Goal: Task Accomplishment & Management: Complete application form

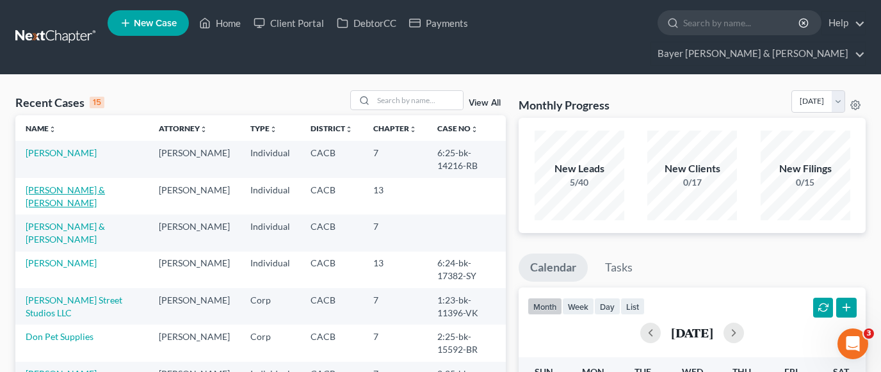
click at [105, 184] on link "[PERSON_NAME] & [PERSON_NAME]" at bounding box center [65, 196] width 79 height 24
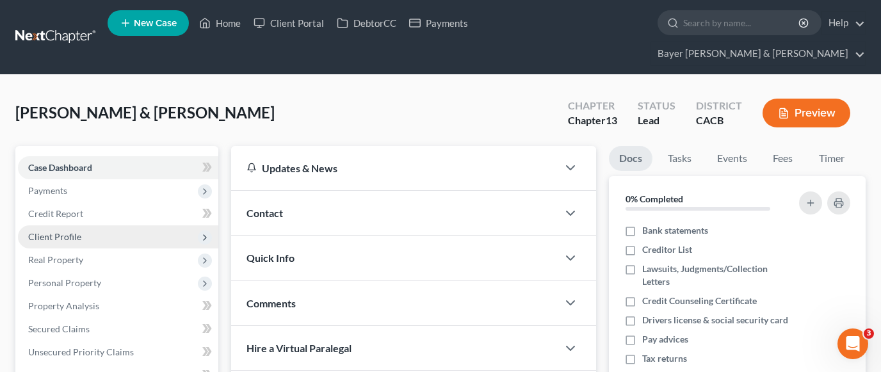
click at [102, 225] on span "Client Profile" at bounding box center [118, 236] width 200 height 23
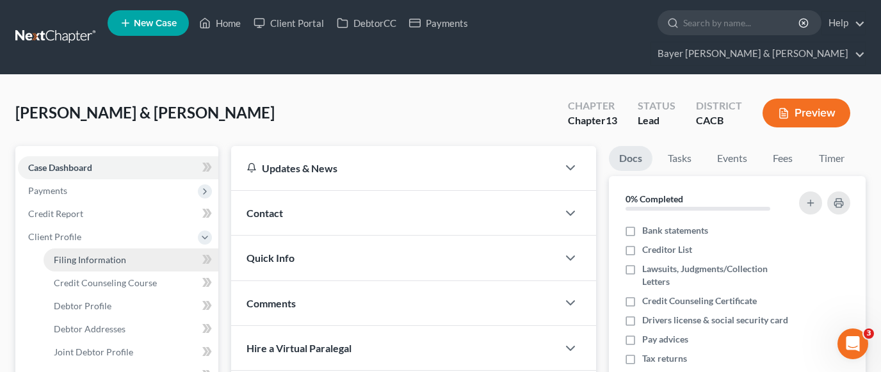
click at [142, 248] on link "Filing Information" at bounding box center [131, 259] width 175 height 23
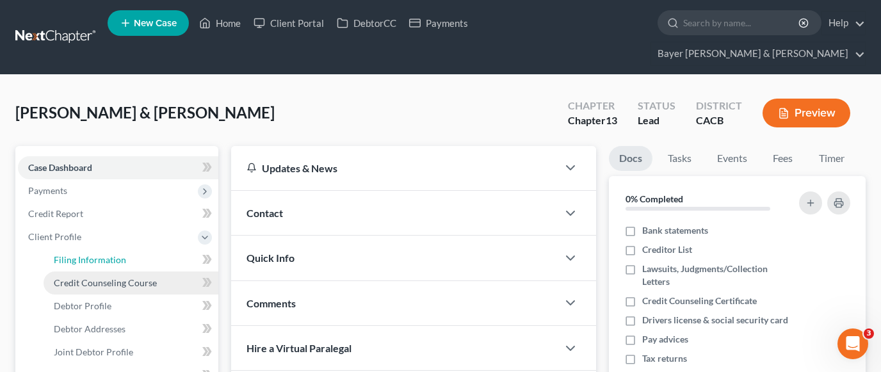
select select "1"
select select "3"
select select "4"
select select "0"
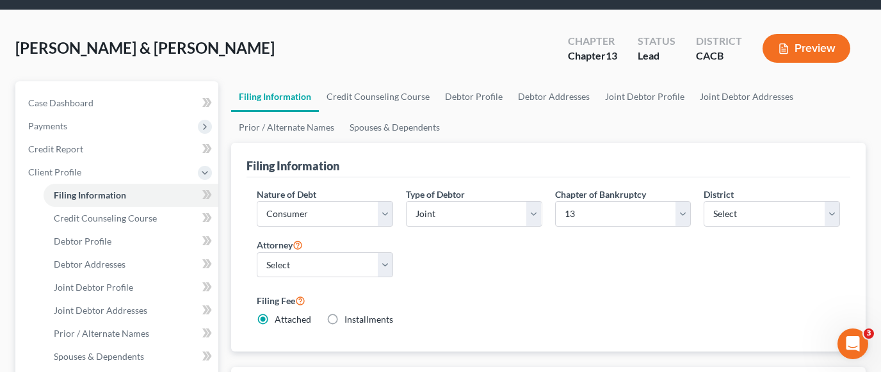
scroll to position [256, 0]
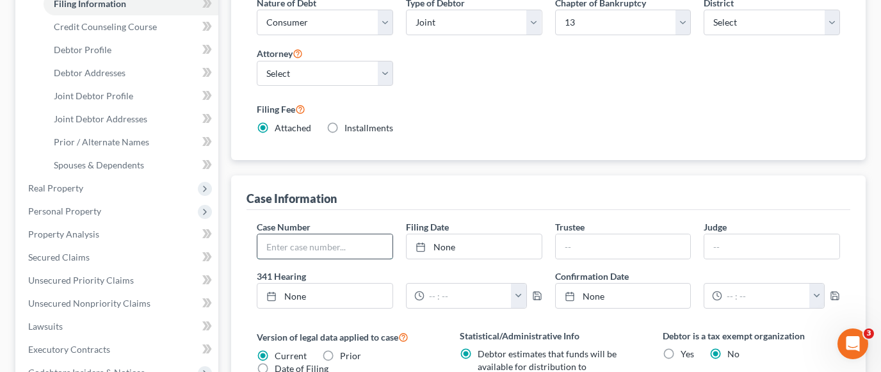
click at [364, 234] on input "text" at bounding box center [324, 246] width 135 height 24
type input "2:25-bk-17080-VZ"
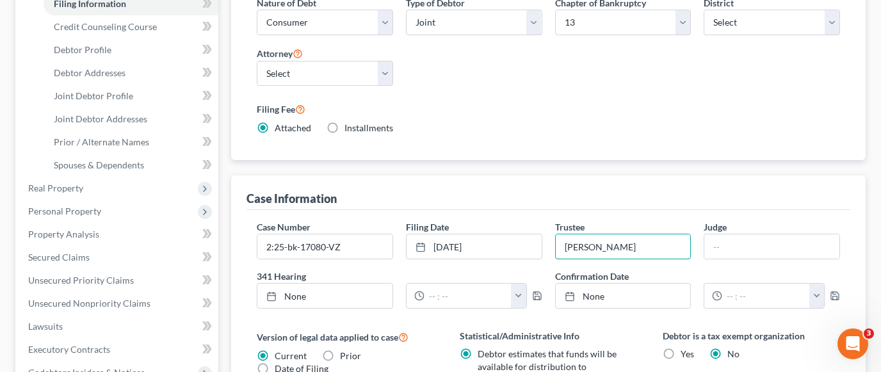
type input "[PERSON_NAME]"
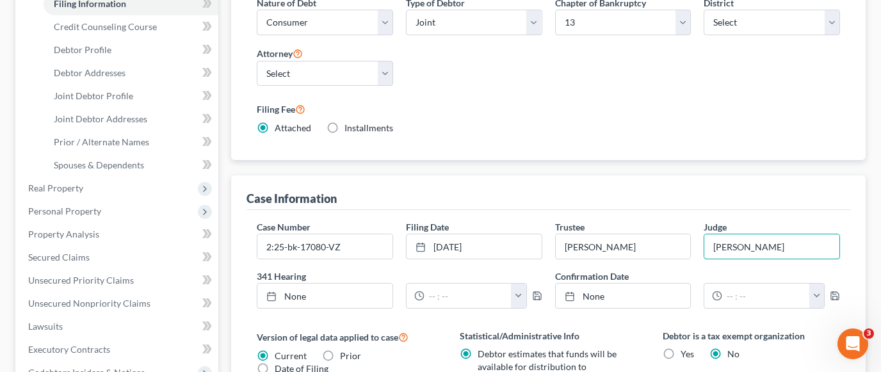
type input "[PERSON_NAME]"
type input "[DATE]"
click at [372, 284] on link "[DATE]" at bounding box center [324, 296] width 135 height 24
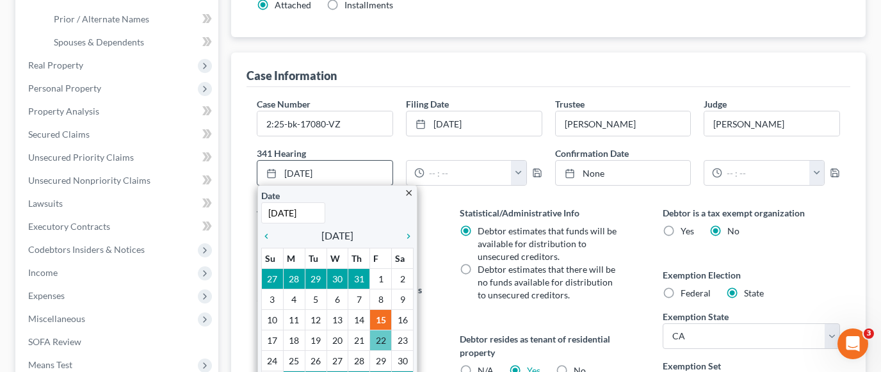
scroll to position [384, 0]
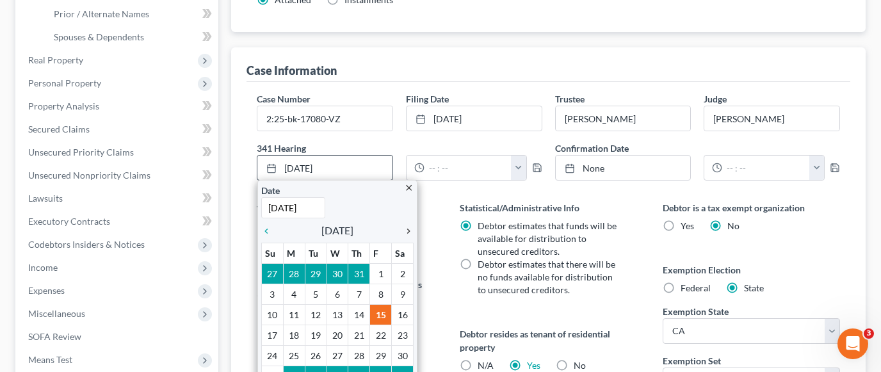
click at [406, 226] on icon "chevron_right" at bounding box center [405, 231] width 17 height 10
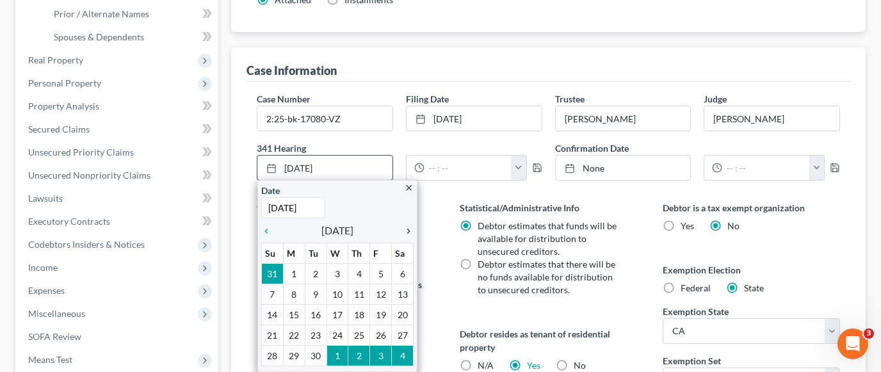
click at [406, 226] on icon "chevron_right" at bounding box center [405, 231] width 17 height 10
click at [364, 243] on th "Th" at bounding box center [359, 253] width 22 height 20
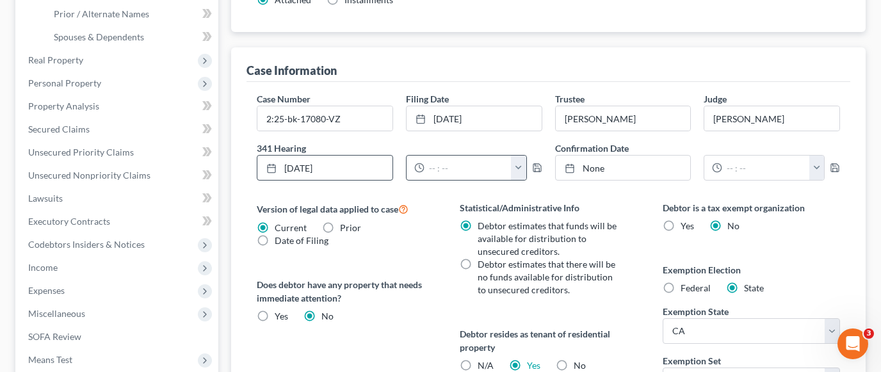
click at [515, 156] on button "button" at bounding box center [518, 168] width 15 height 24
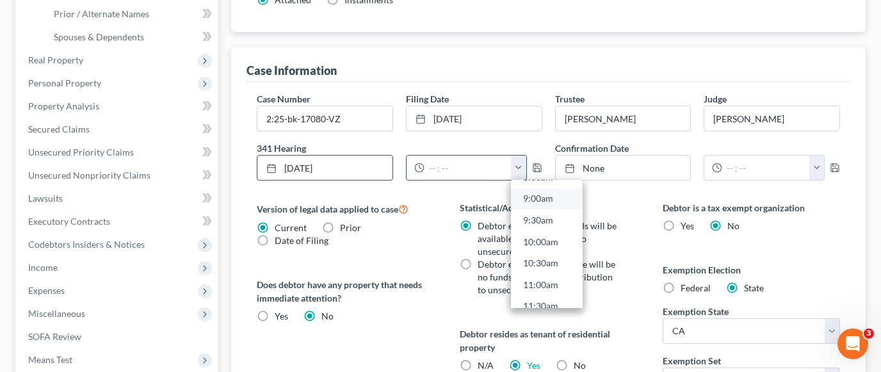
click at [552, 188] on link "9:00am" at bounding box center [547, 199] width 72 height 22
type input "9:00am"
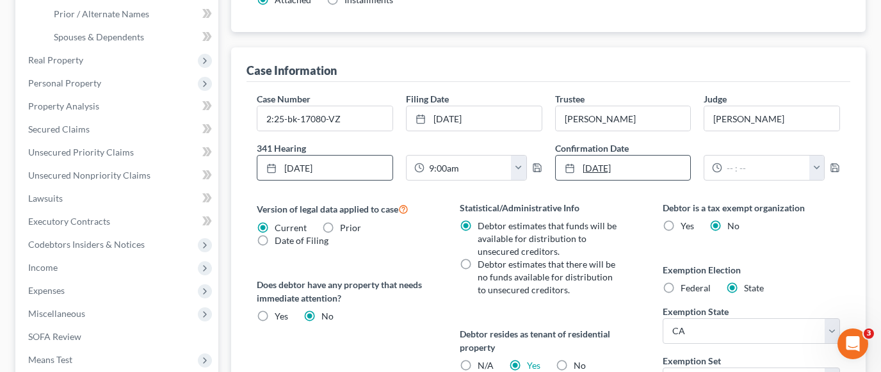
click at [622, 156] on link "[DATE]" at bounding box center [623, 168] width 135 height 24
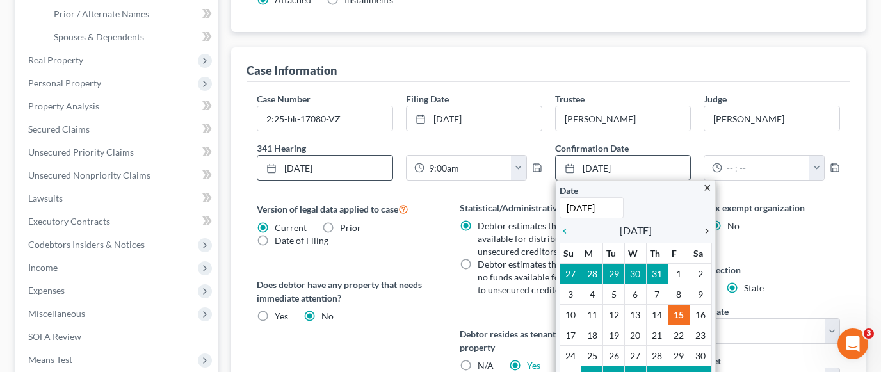
click at [707, 226] on icon "chevron_right" at bounding box center [703, 231] width 17 height 10
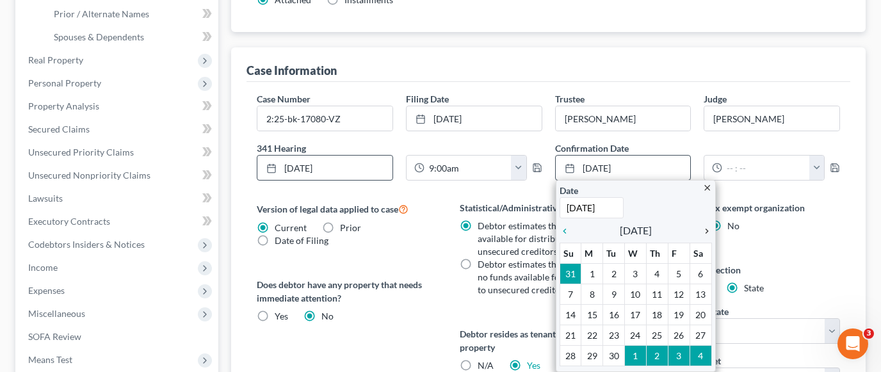
click at [707, 226] on icon "chevron_right" at bounding box center [703, 231] width 17 height 10
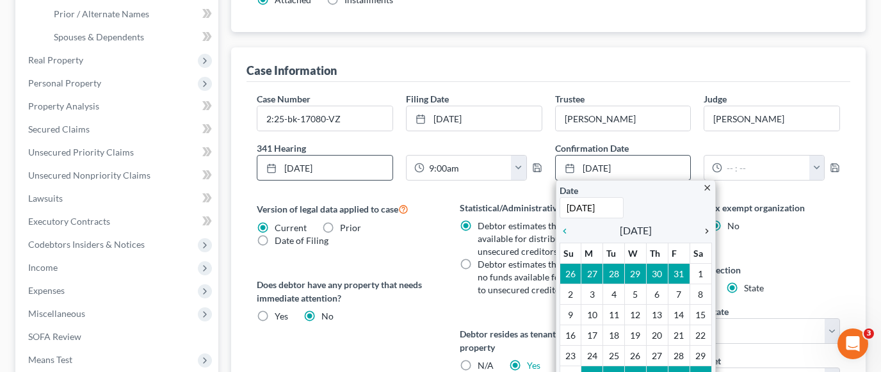
click at [707, 226] on icon "chevron_right" at bounding box center [703, 231] width 17 height 10
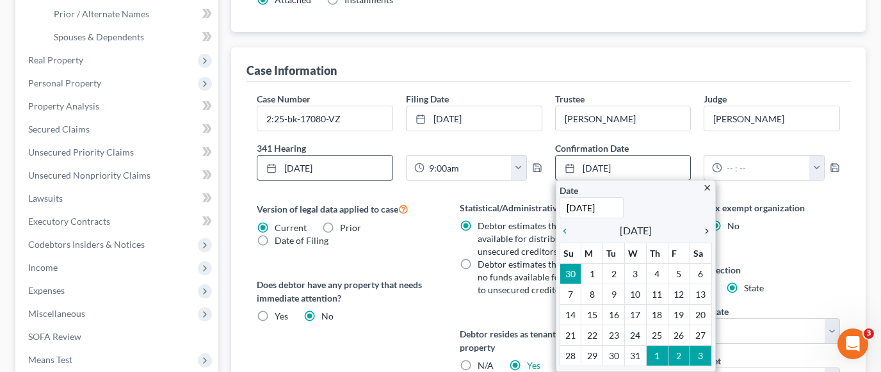
click at [707, 226] on icon "chevron_right" at bounding box center [703, 231] width 17 height 10
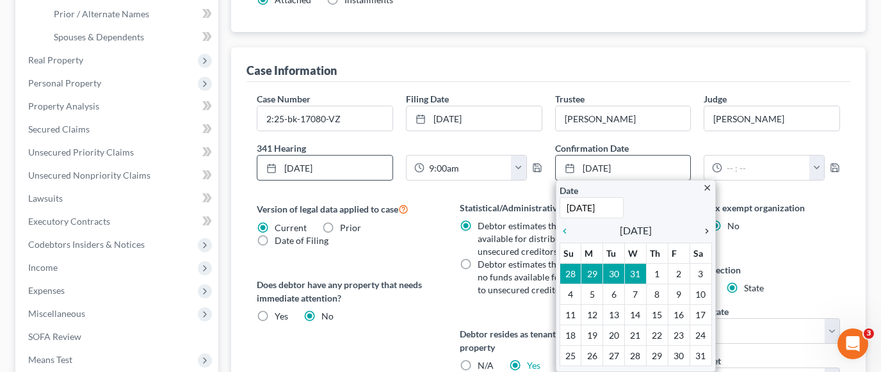
click at [707, 226] on icon "chevron_right" at bounding box center [703, 231] width 17 height 10
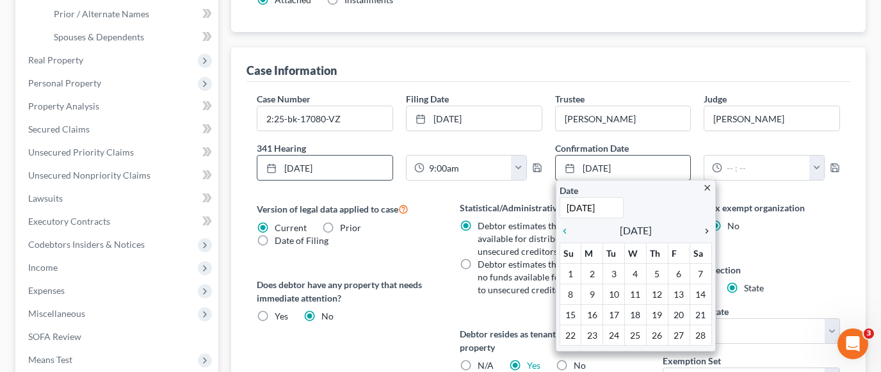
click at [707, 226] on icon "chevron_right" at bounding box center [703, 231] width 17 height 10
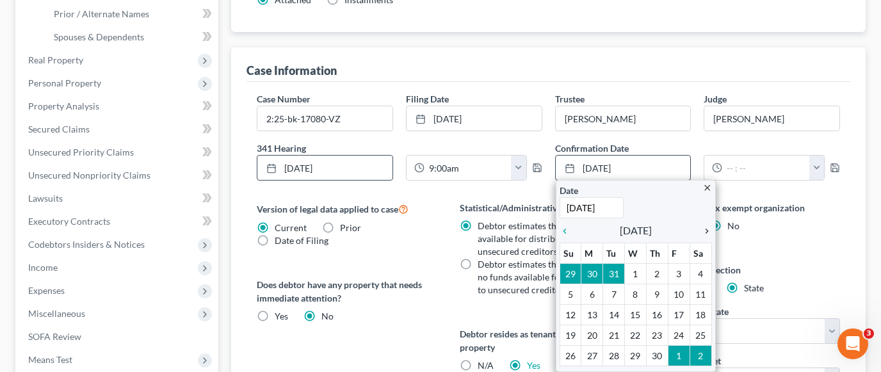
click at [707, 226] on icon "chevron_right" at bounding box center [703, 231] width 17 height 10
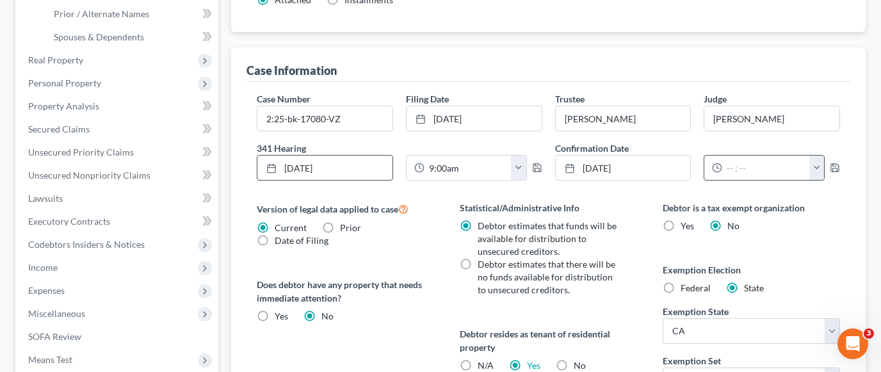
click at [814, 156] on button "button" at bounding box center [816, 168] width 15 height 24
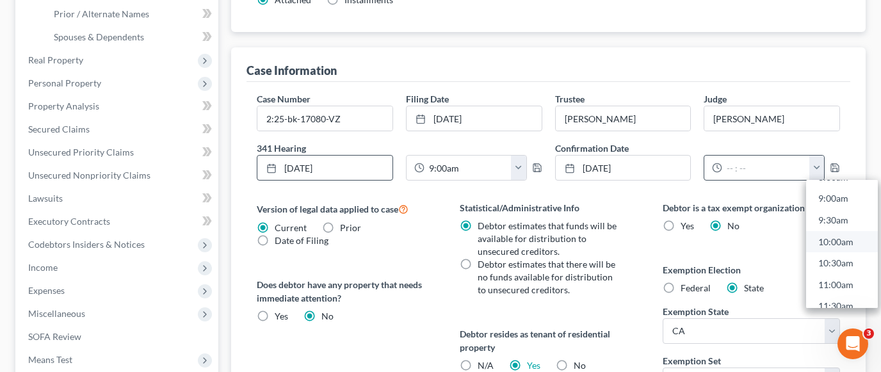
click at [844, 231] on link "10:00am" at bounding box center [842, 242] width 72 height 22
type input "10:00am"
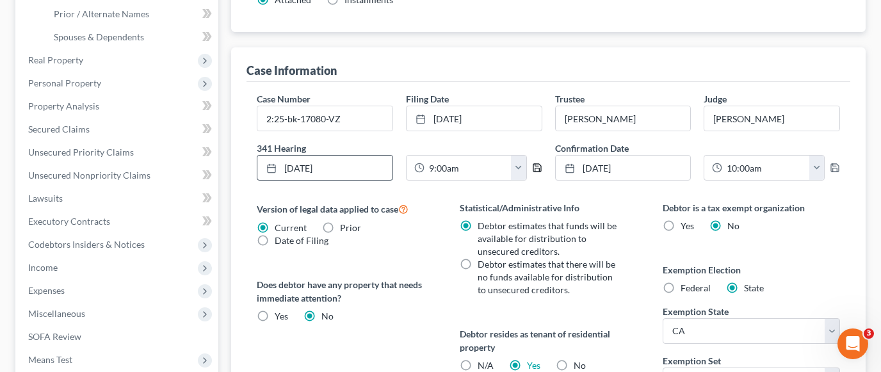
click at [539, 168] on polyline "button" at bounding box center [536, 169] width 4 height 3
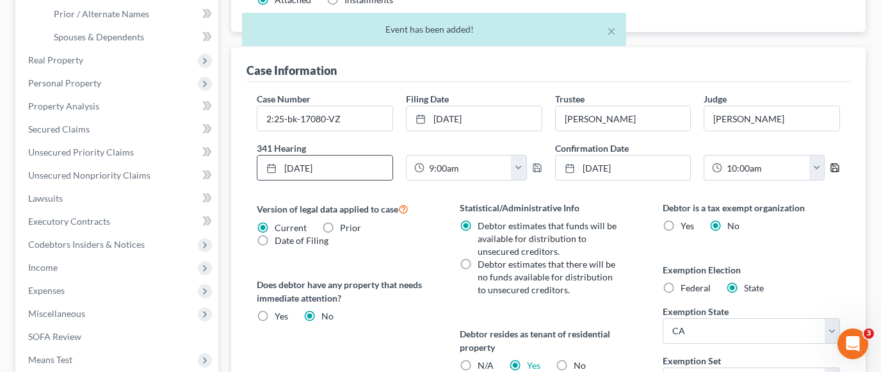
click at [833, 163] on icon "button" at bounding box center [835, 168] width 10 height 10
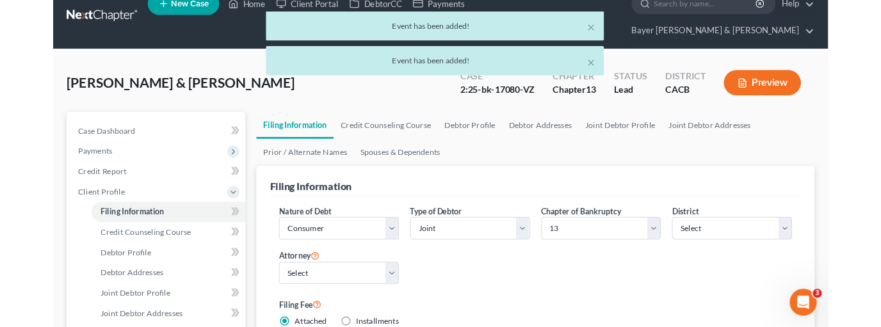
scroll to position [0, 0]
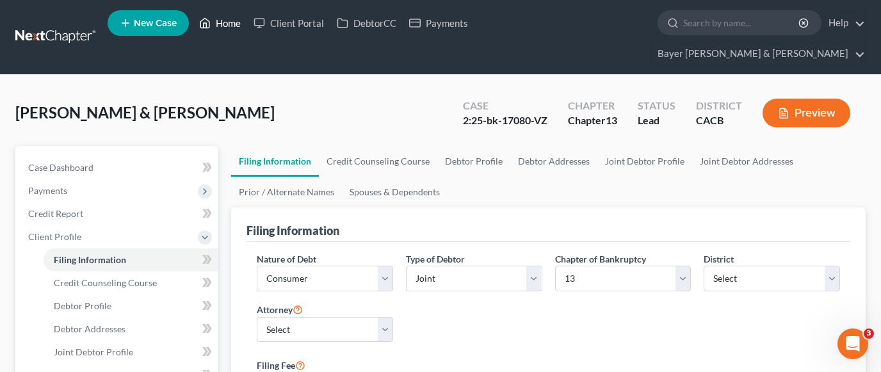
click at [226, 26] on link "Home" at bounding box center [220, 23] width 54 height 23
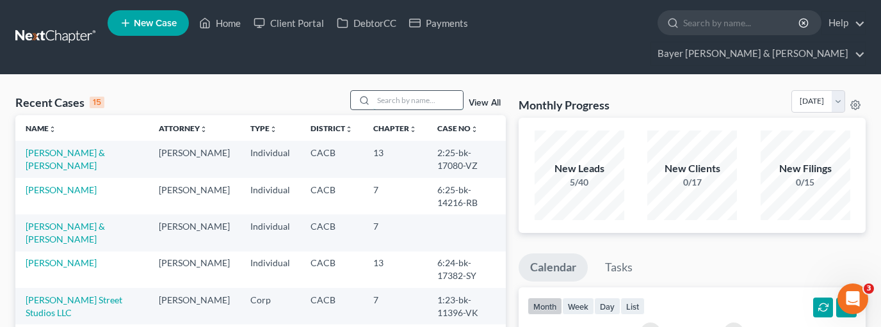
click at [408, 91] on input "search" at bounding box center [418, 100] width 90 height 19
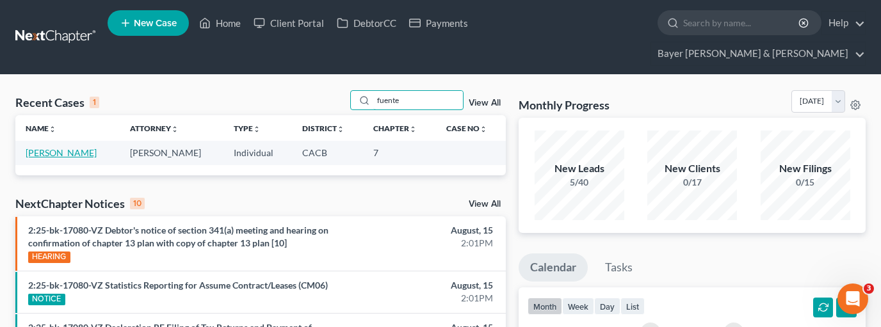
type input "fuente"
click at [72, 147] on link "[PERSON_NAME]" at bounding box center [61, 152] width 71 height 11
